Goal: Find contact information: Find contact information

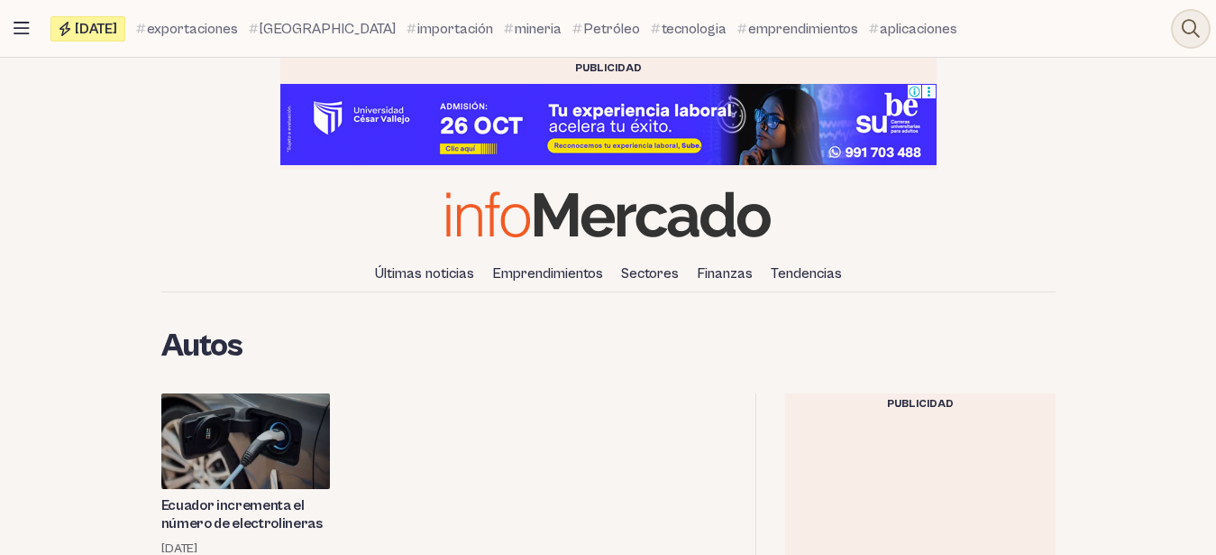
click at [1187, 25] on icon at bounding box center [1191, 29] width 18 height 18
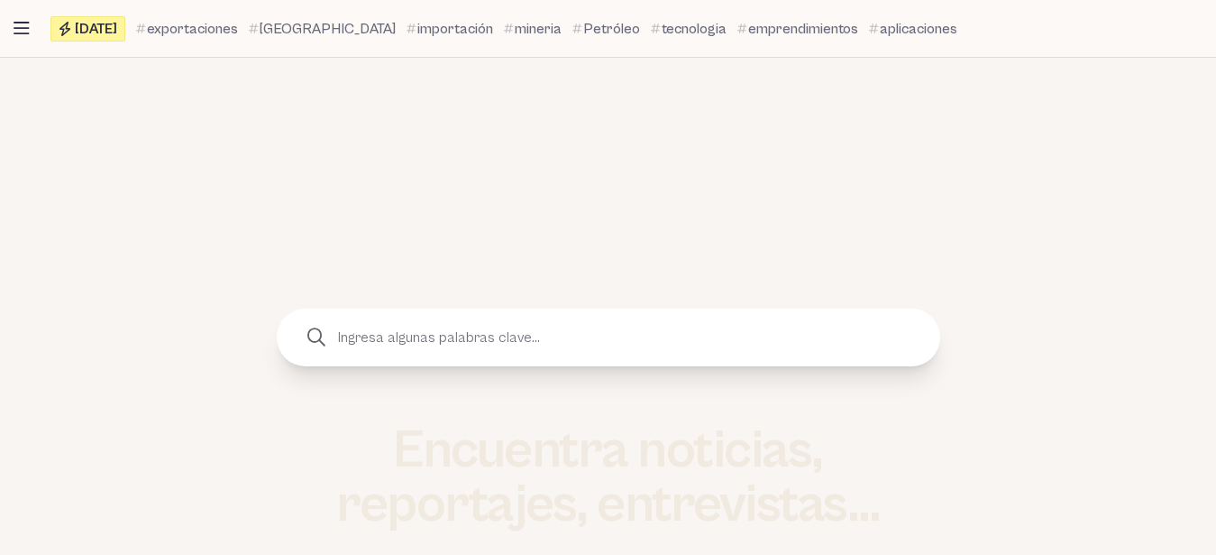
scroll to position [175, 0]
click at [641, 348] on input "text" at bounding box center [630, 339] width 591 height 58
type input "autos inteligentes"
click at [298, 321] on button "submit" at bounding box center [316, 339] width 36 height 36
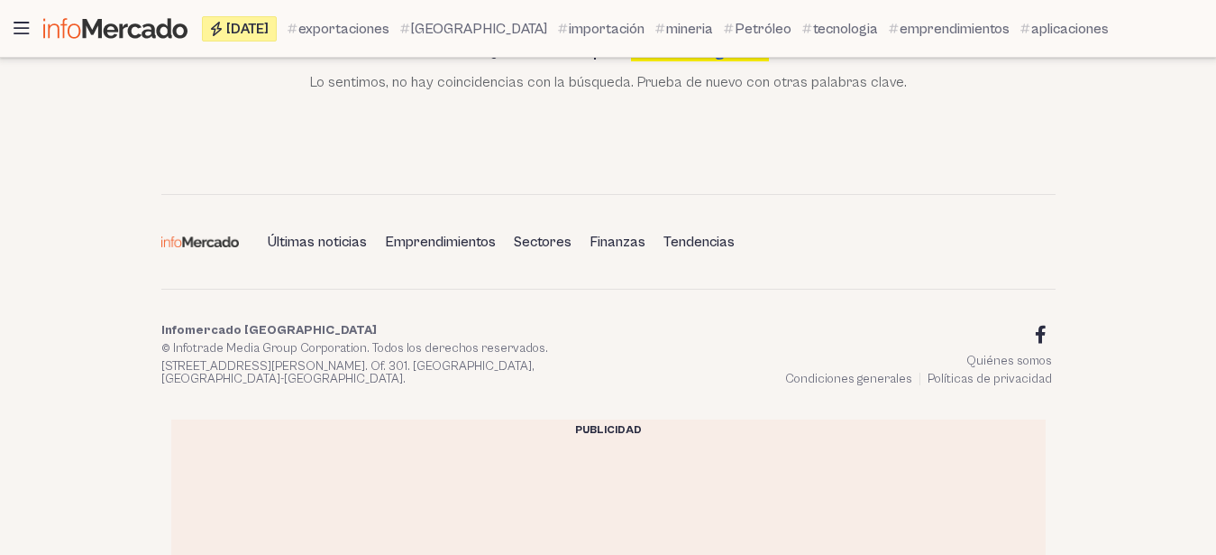
scroll to position [482, 0]
click at [976, 363] on link "Quiénes somos" at bounding box center [1010, 362] width 86 height 14
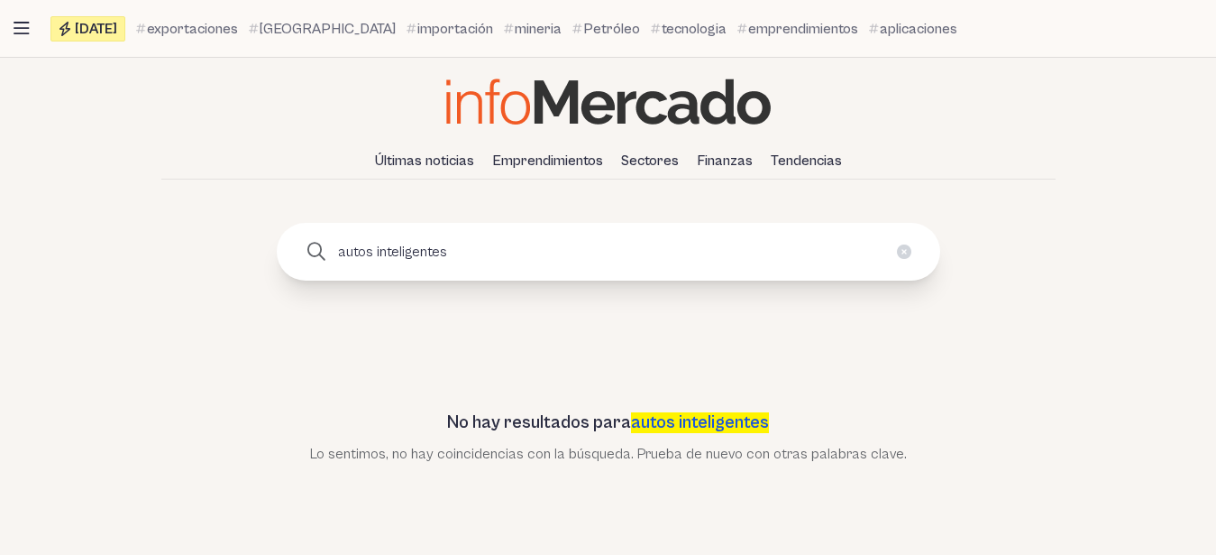
scroll to position [0, 0]
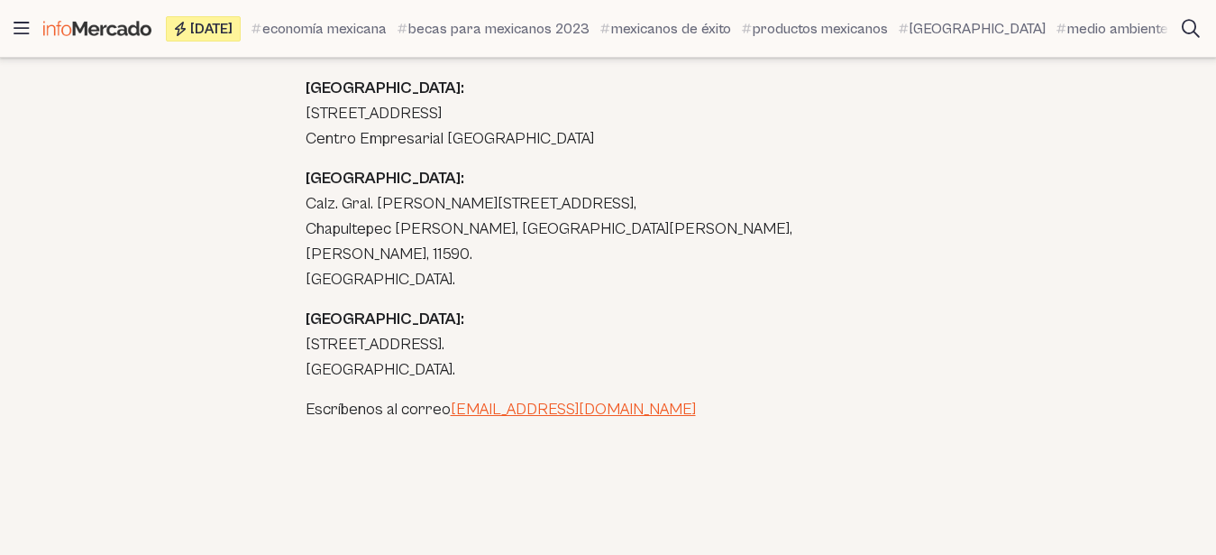
scroll to position [1727, 0]
drag, startPoint x: 659, startPoint y: 326, endPoint x: 450, endPoint y: 313, distance: 209.6
click at [450, 396] on p "Escríbenos al correo informes@infomercado.net" at bounding box center [609, 408] width 606 height 25
copy p "Escríbenos al correo informes@infomercado.net"
